Goal: Communication & Community: Answer question/provide support

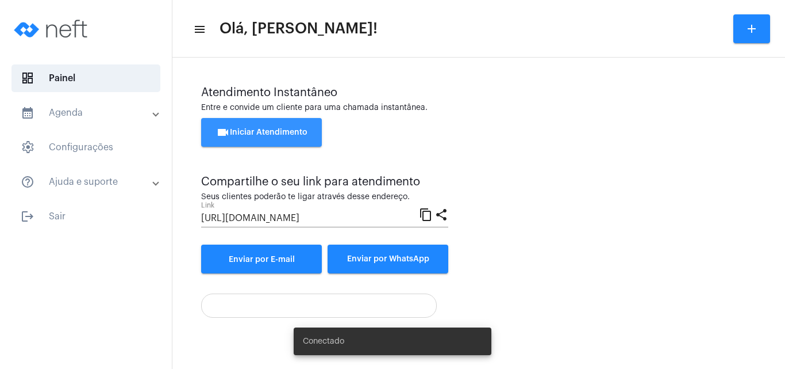
click at [269, 129] on span "videocam Iniciar Atendimento" at bounding box center [261, 132] width 91 height 8
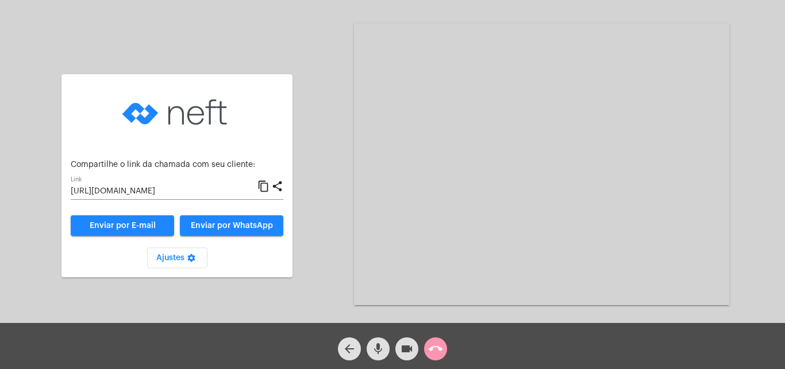
click at [262, 187] on mat-icon "content_copy" at bounding box center [264, 186] width 12 height 14
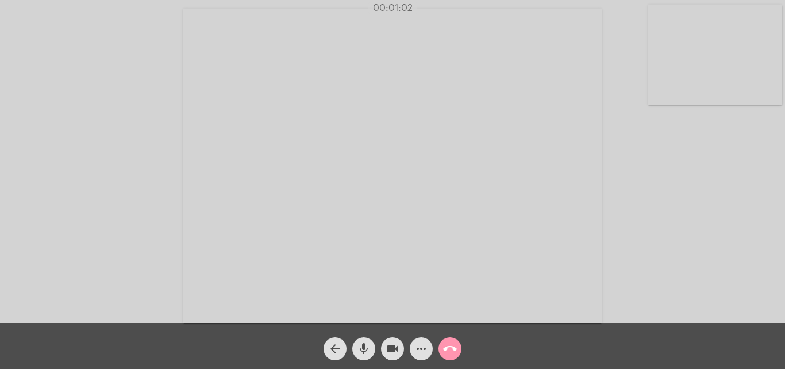
click at [700, 224] on div "Acessando Câmera e Microfone..." at bounding box center [392, 164] width 783 height 323
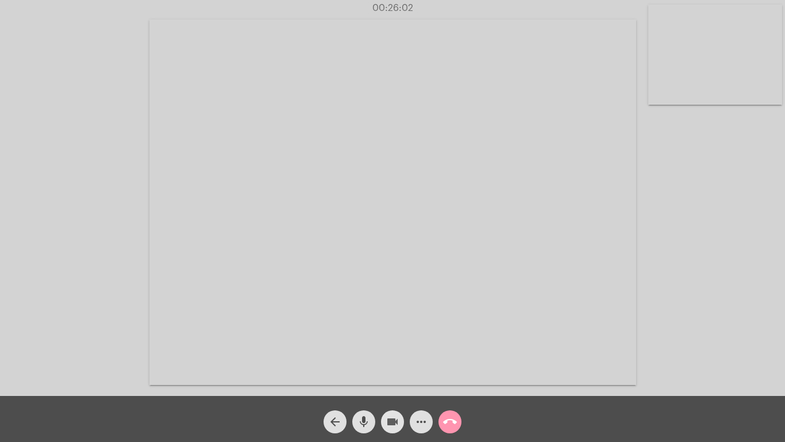
click at [390, 368] on mat-icon "videocam" at bounding box center [393, 422] width 14 height 14
click at [362, 368] on mat-icon "mic" at bounding box center [364, 422] width 14 height 14
click at [362, 368] on mat-icon "mic_off" at bounding box center [364, 422] width 14 height 14
click at [395, 368] on mat-icon "videocam_off" at bounding box center [393, 422] width 14 height 14
click at [448, 368] on mat-icon "call_end" at bounding box center [450, 422] width 14 height 14
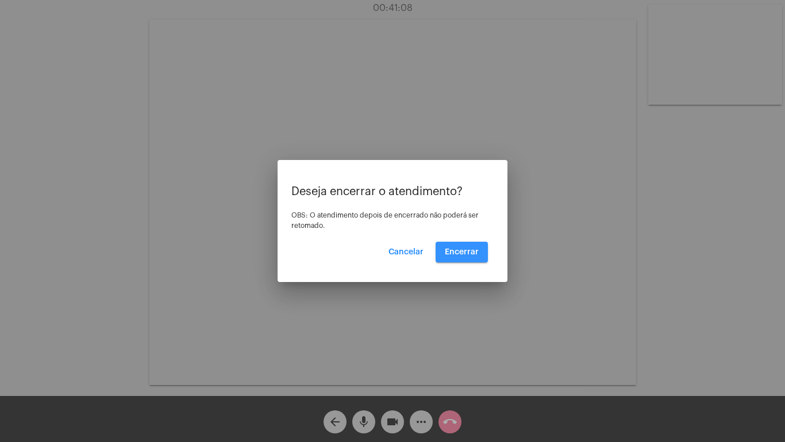
click at [465, 251] on span "Encerrar" at bounding box center [462, 252] width 34 height 8
